Goal: Transaction & Acquisition: Purchase product/service

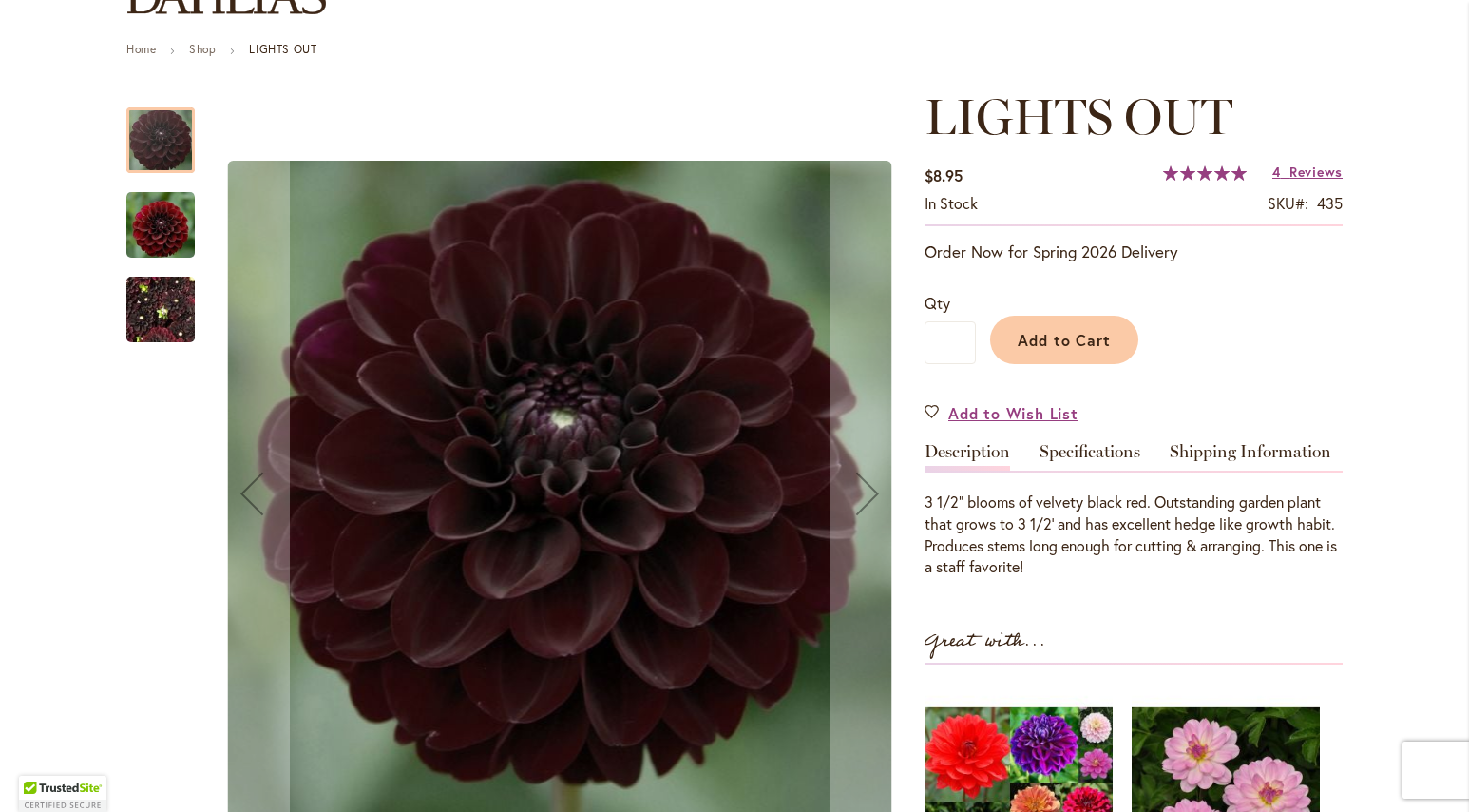
scroll to position [285, 0]
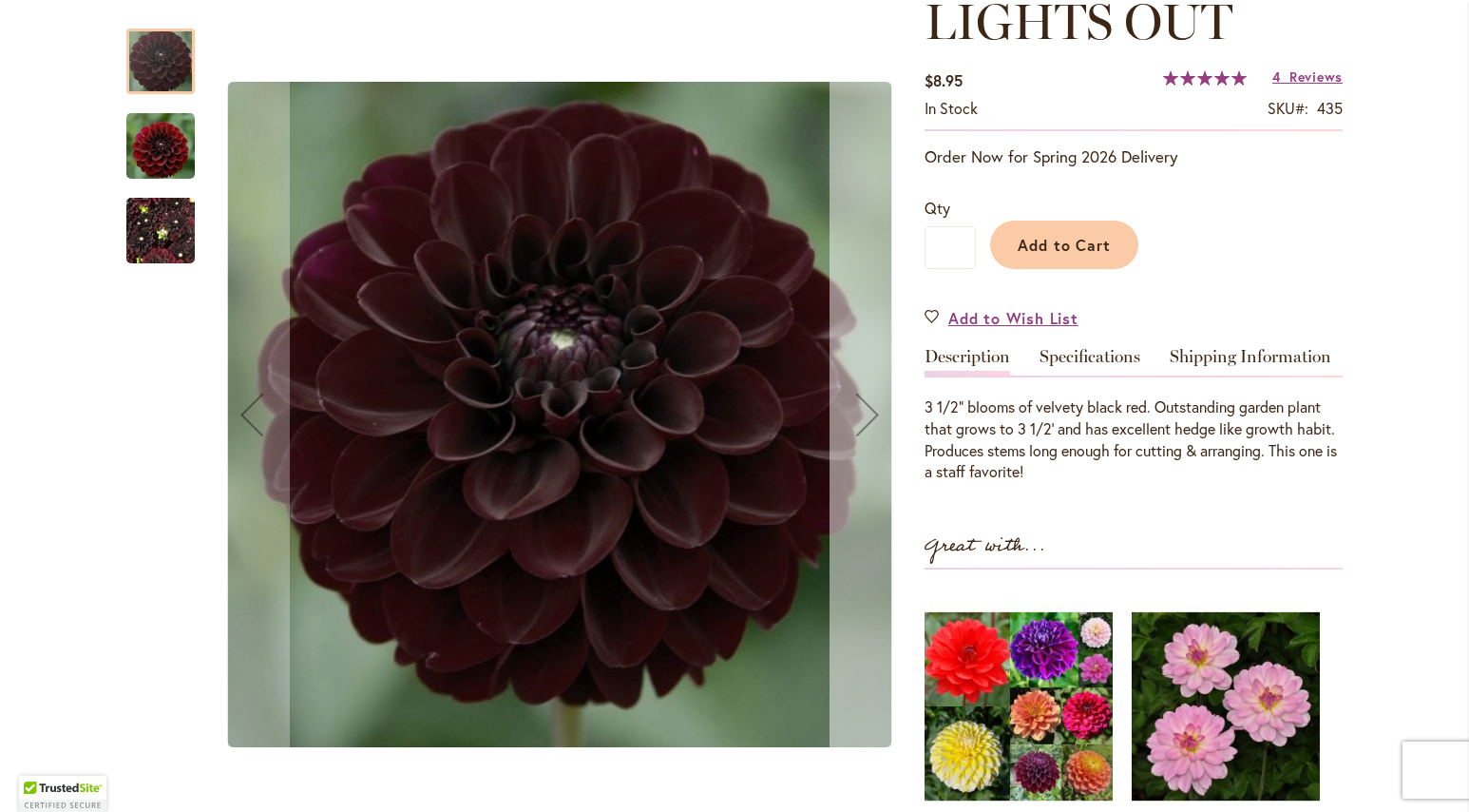
click at [864, 429] on div "Next" at bounding box center [867, 414] width 76 height 76
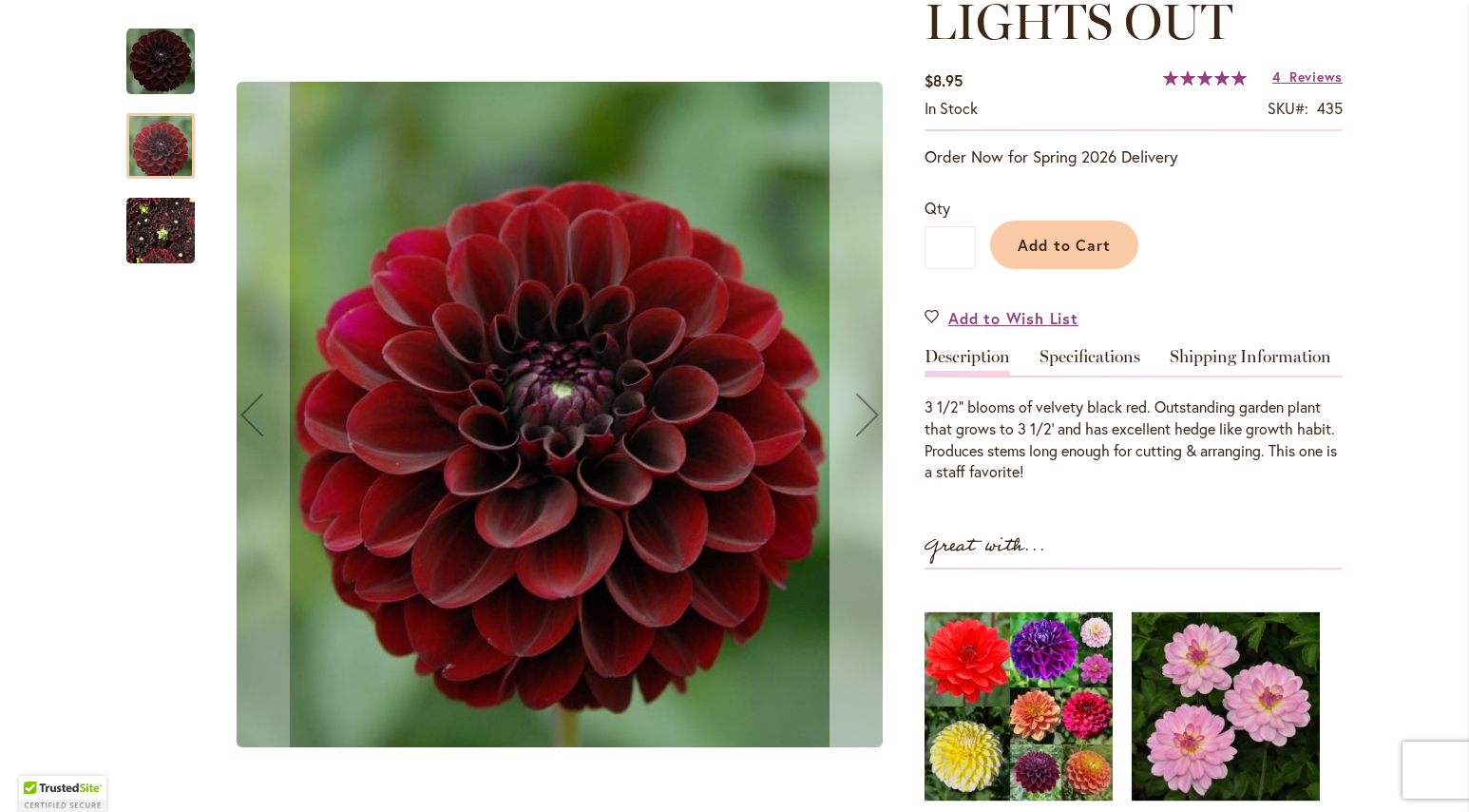
click at [864, 429] on div "Next" at bounding box center [867, 414] width 76 height 76
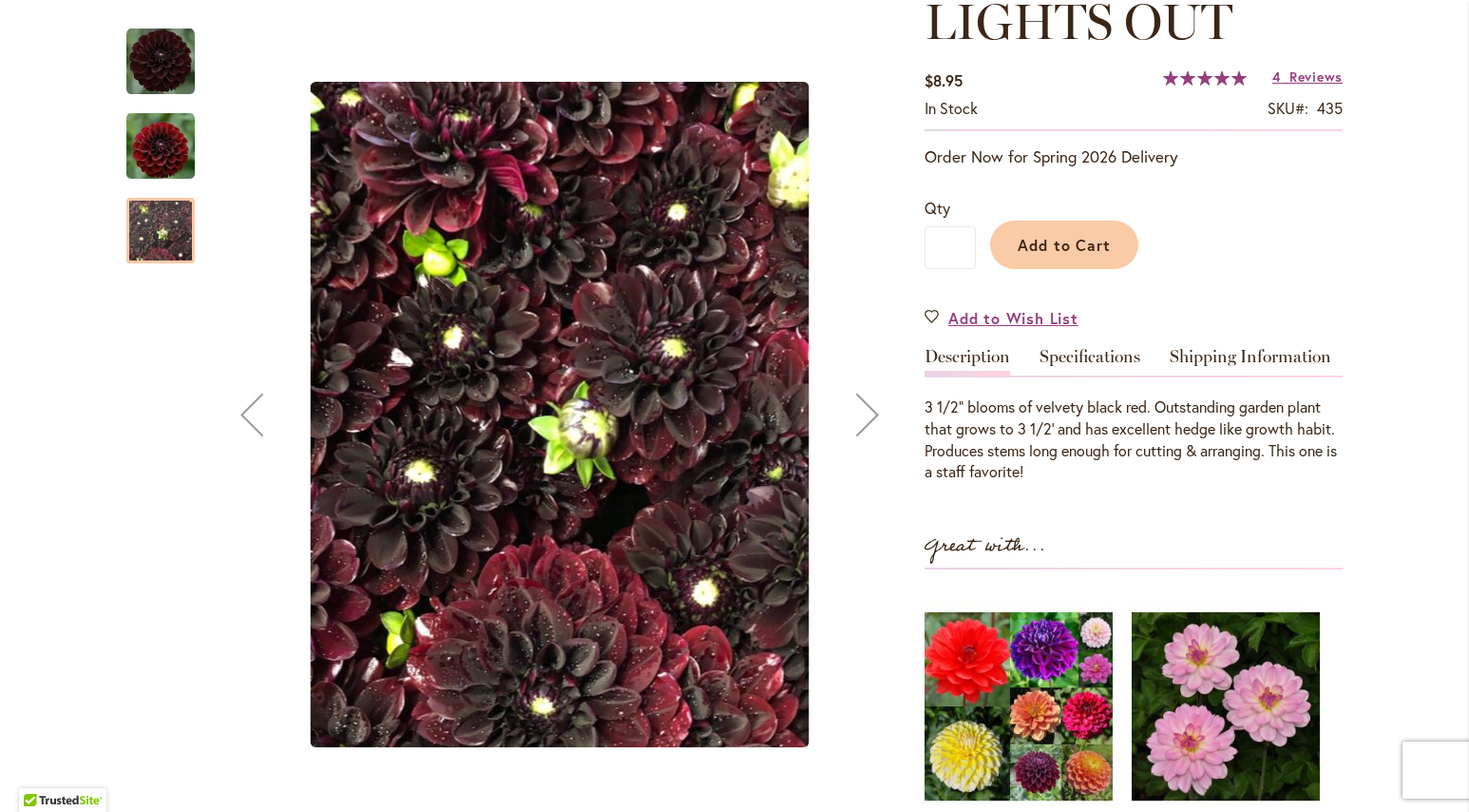
scroll to position [0, 0]
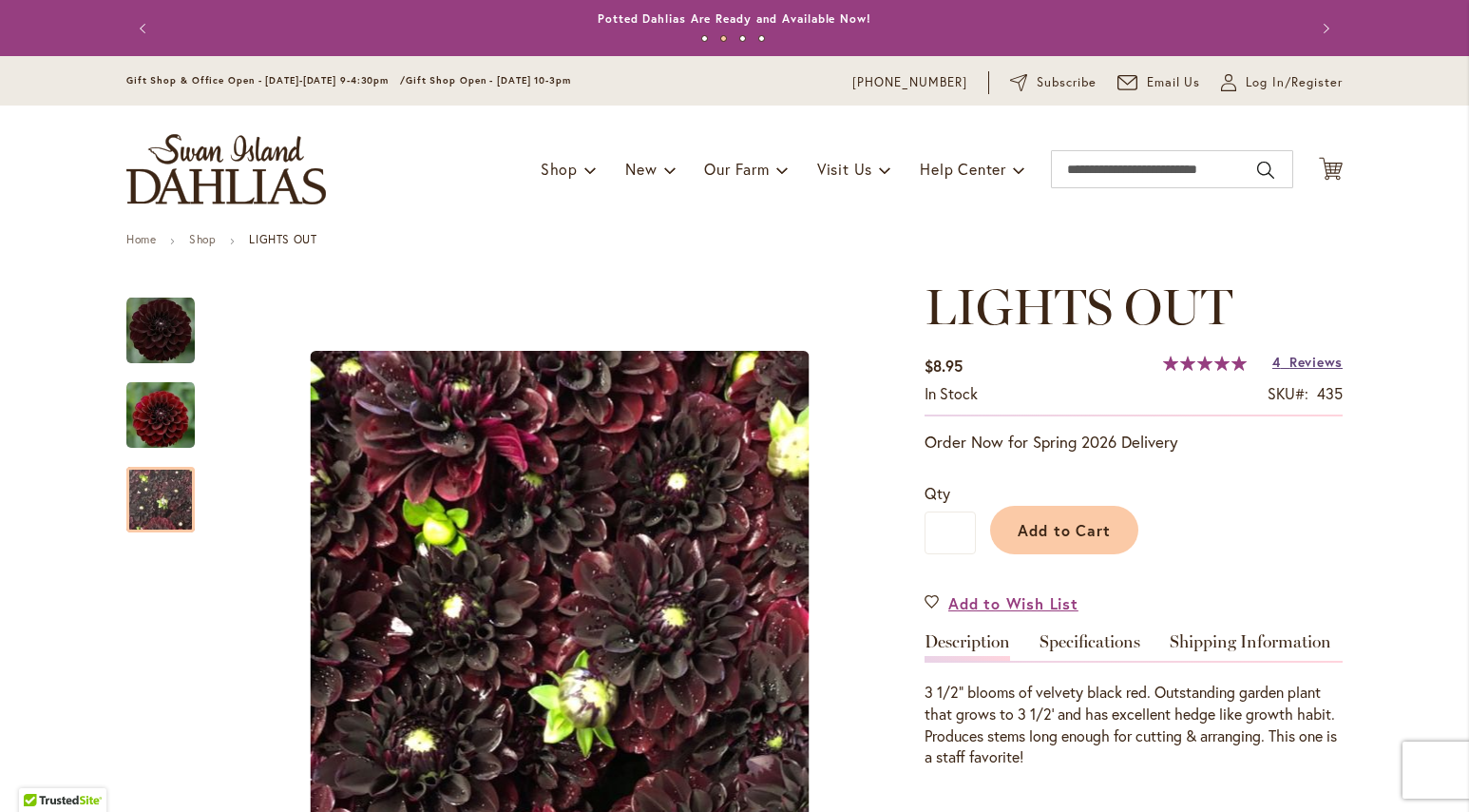
click at [1297, 370] on span "Reviews" at bounding box center [1317, 362] width 53 height 18
click at [1120, 527] on button "Add to Cart" at bounding box center [1064, 529] width 148 height 48
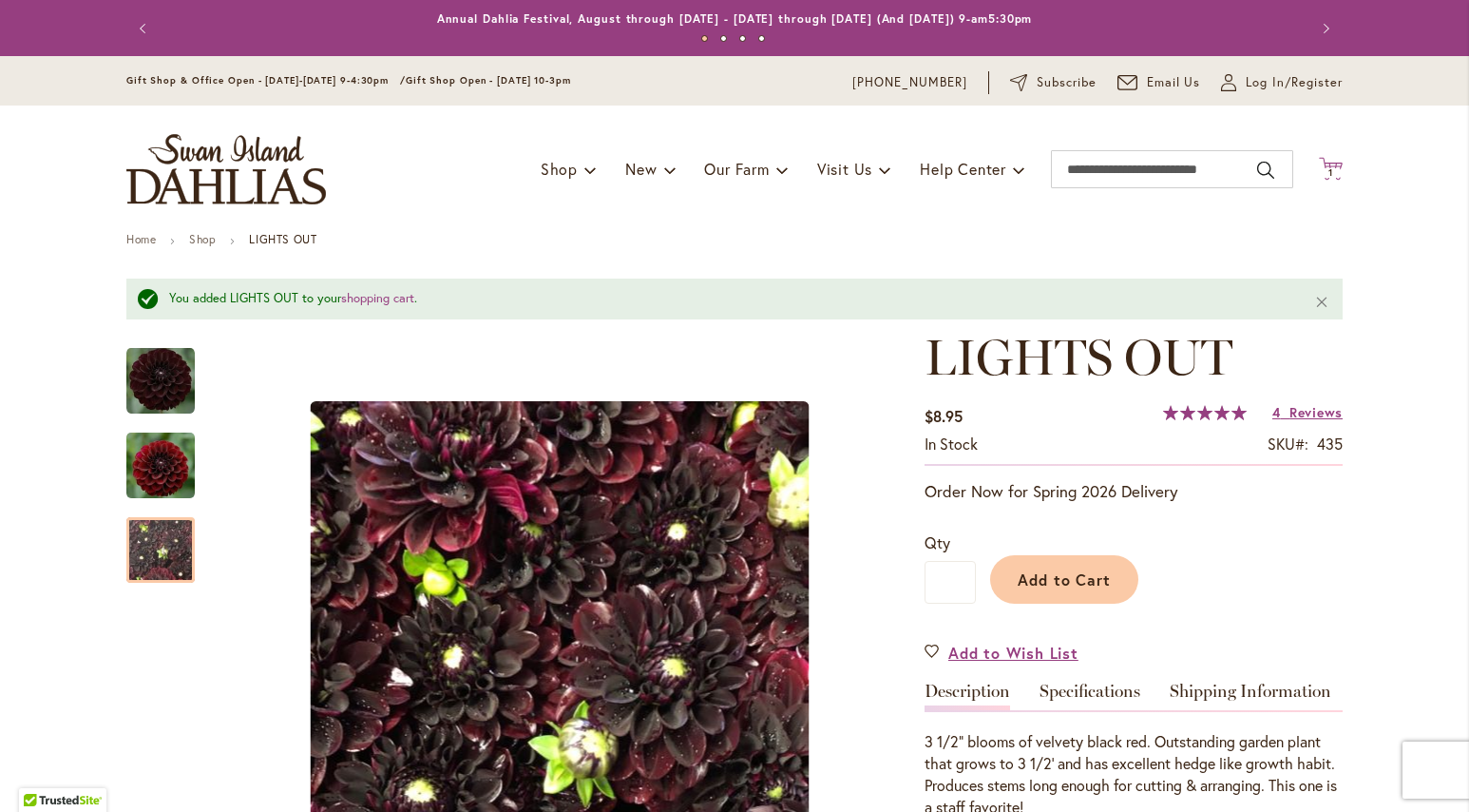
click at [1326, 178] on icon "Cart .cls-1 { fill: #231f20; }" at bounding box center [1331, 169] width 24 height 24
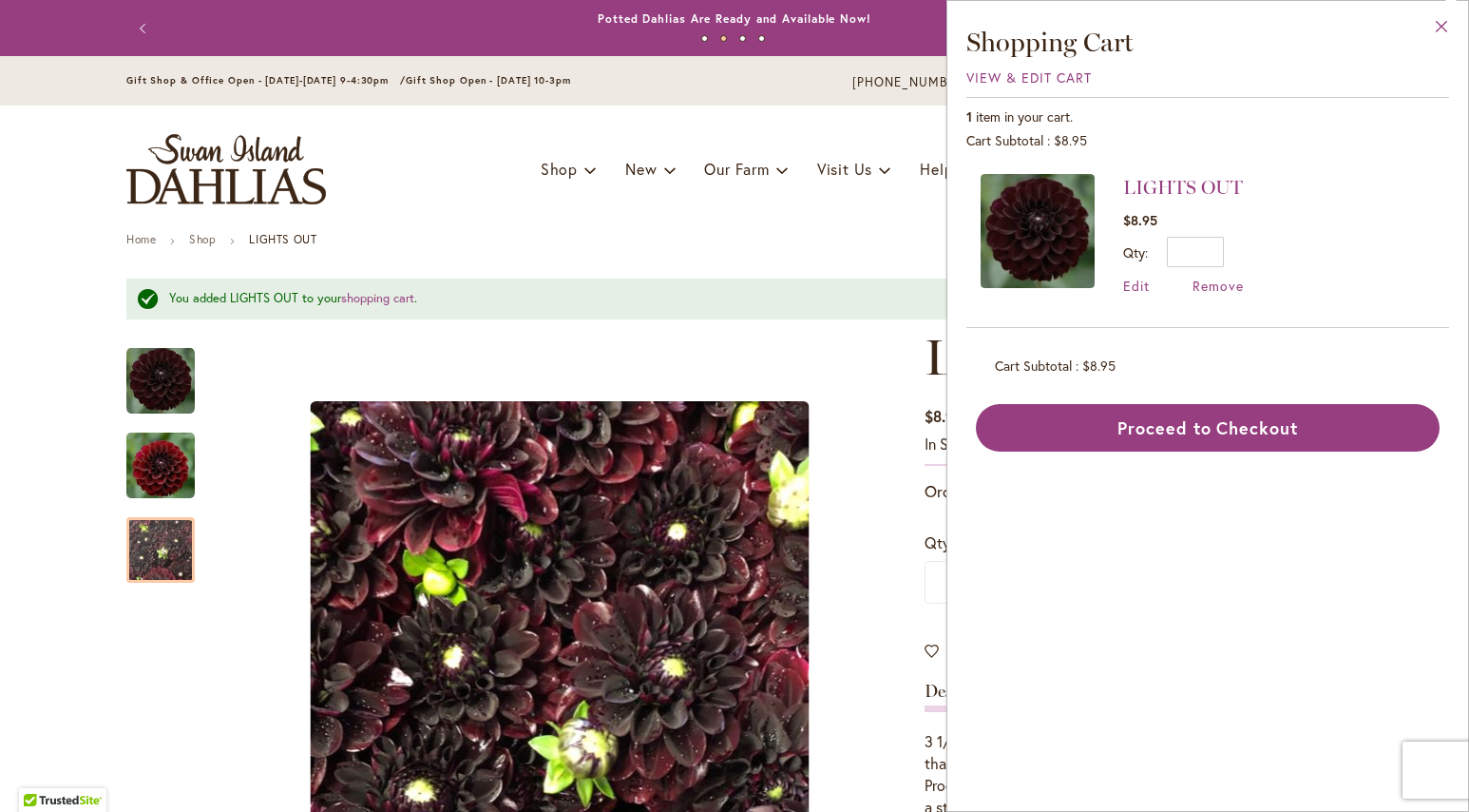
click at [1456, 40] on button "Close" at bounding box center [1441, 30] width 52 height 60
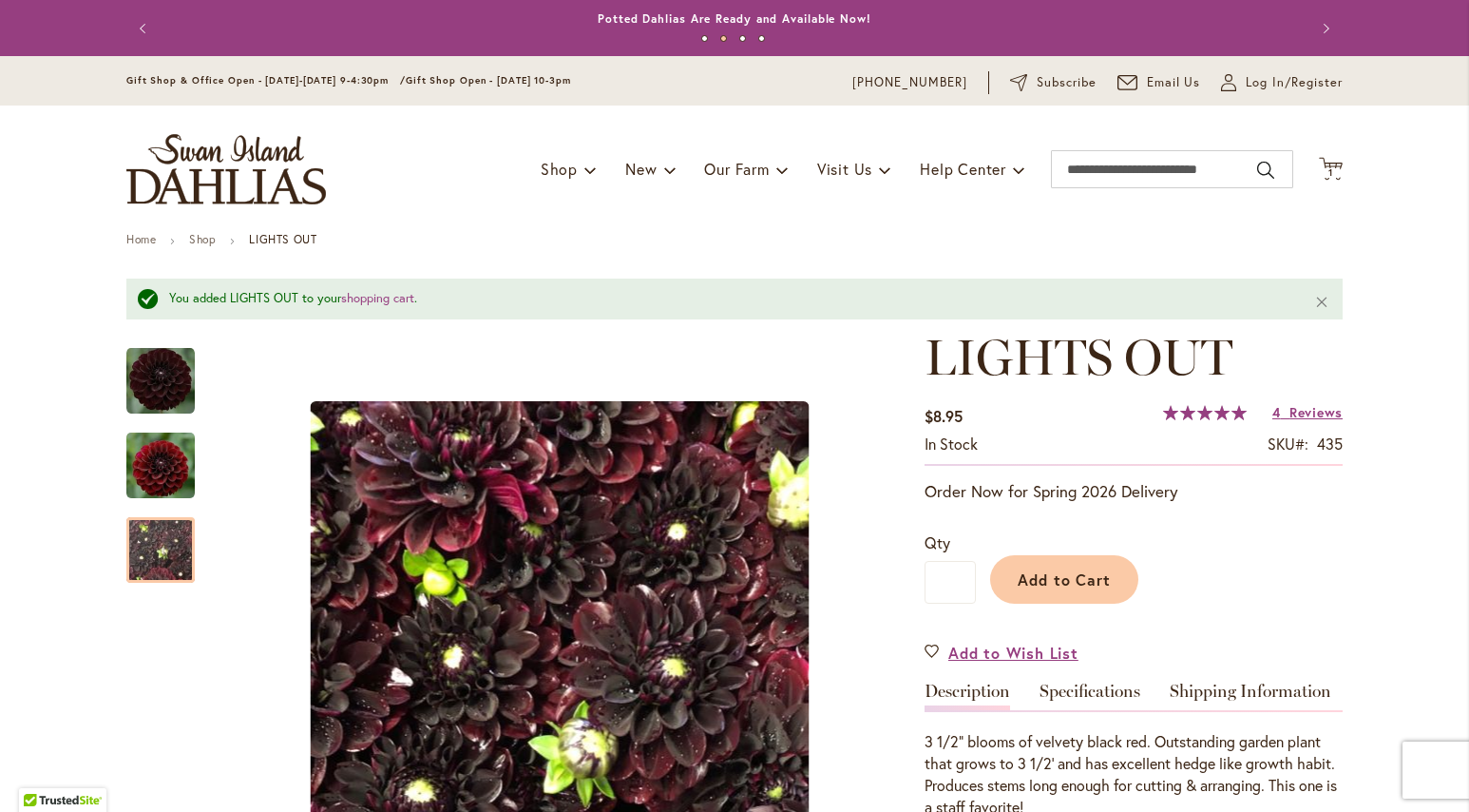
click at [1306, 169] on div "Toggle Nav Shop Dahlia Tubers Collections Fresh Cut Dahlias Gardening Supplies …" at bounding box center [734, 169] width 1255 height 128
click at [1322, 172] on span "1 1 items" at bounding box center [1331, 173] width 19 height 10
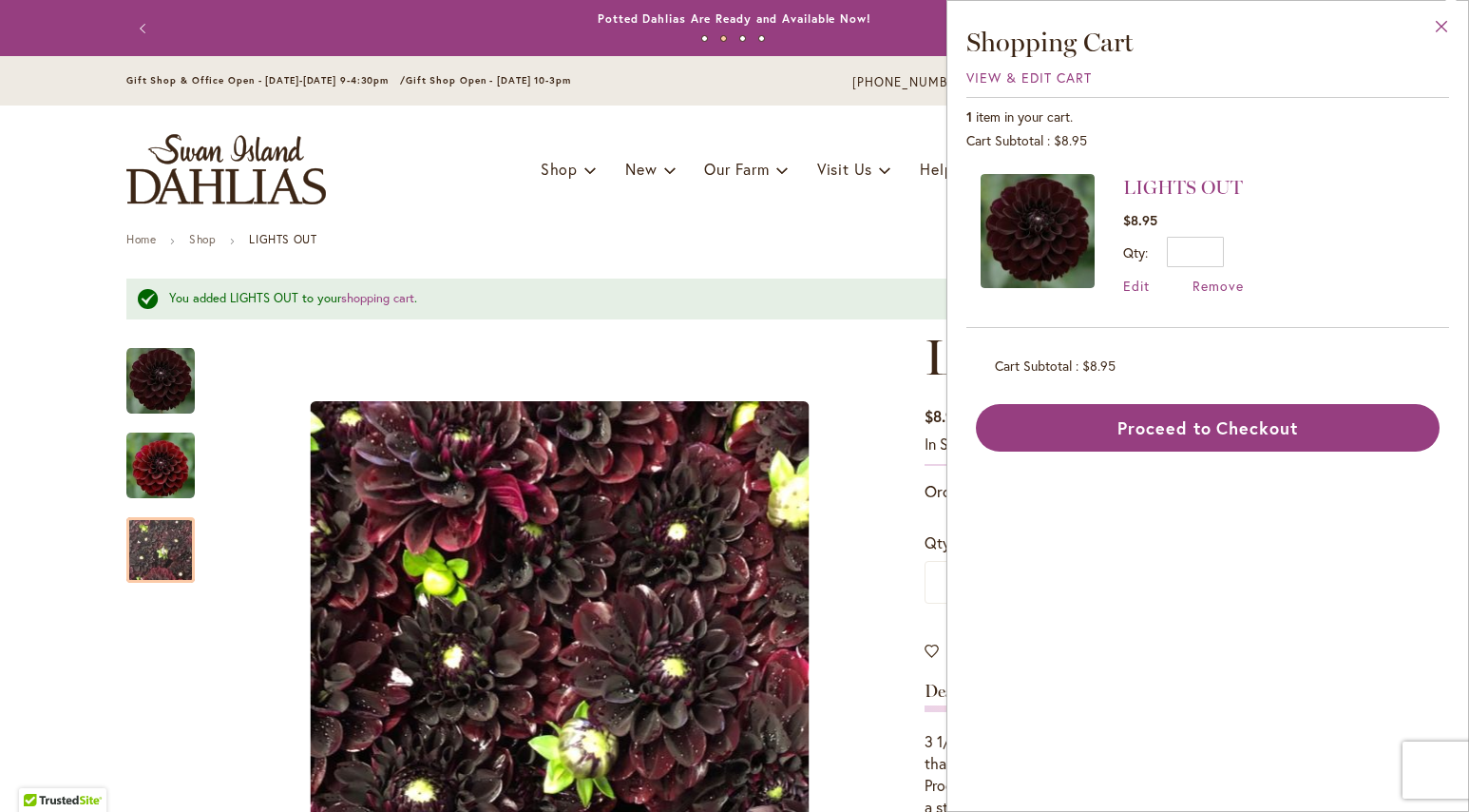
click at [1436, 36] on button "Close" at bounding box center [1441, 30] width 52 height 60
